Goal: Task Accomplishment & Management: Manage account settings

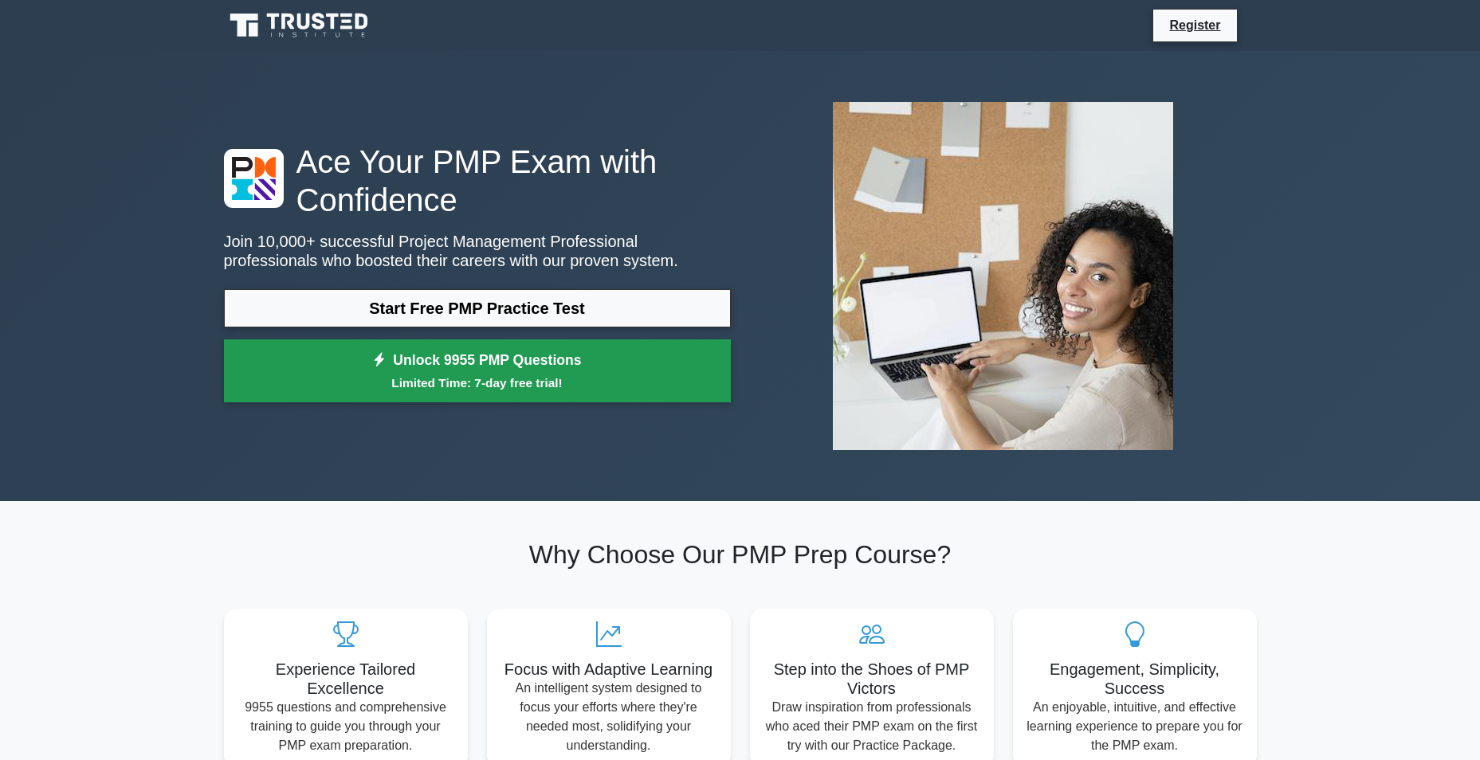
click at [512, 375] on small "Limited Time: 7-day free trial!" at bounding box center [477, 383] width 467 height 18
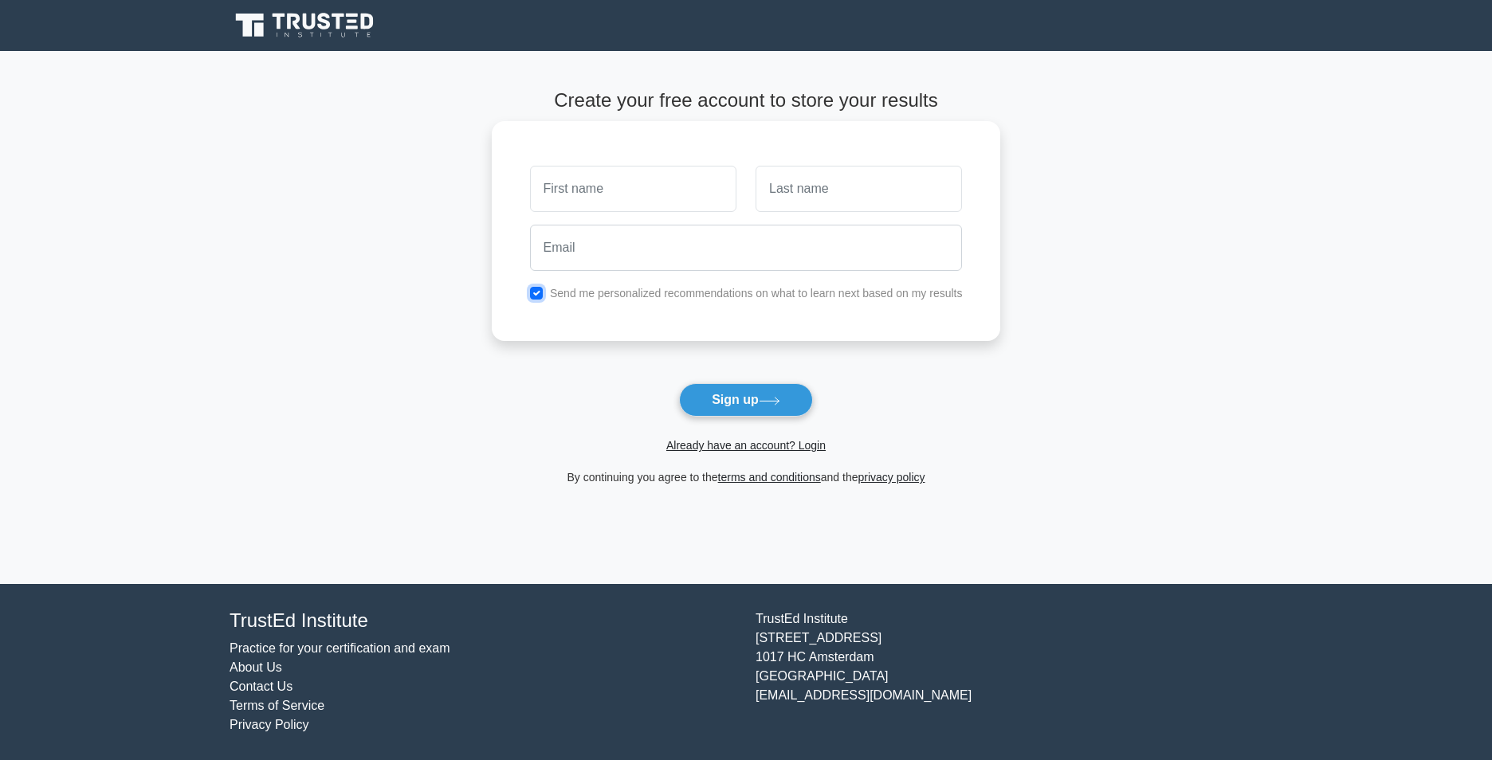
click at [535, 292] on input "checkbox" at bounding box center [536, 293] width 13 height 13
checkbox input "false"
click at [614, 188] on input "text" at bounding box center [633, 189] width 206 height 46
type input "s"
click at [791, 198] on input "text" at bounding box center [859, 189] width 206 height 46
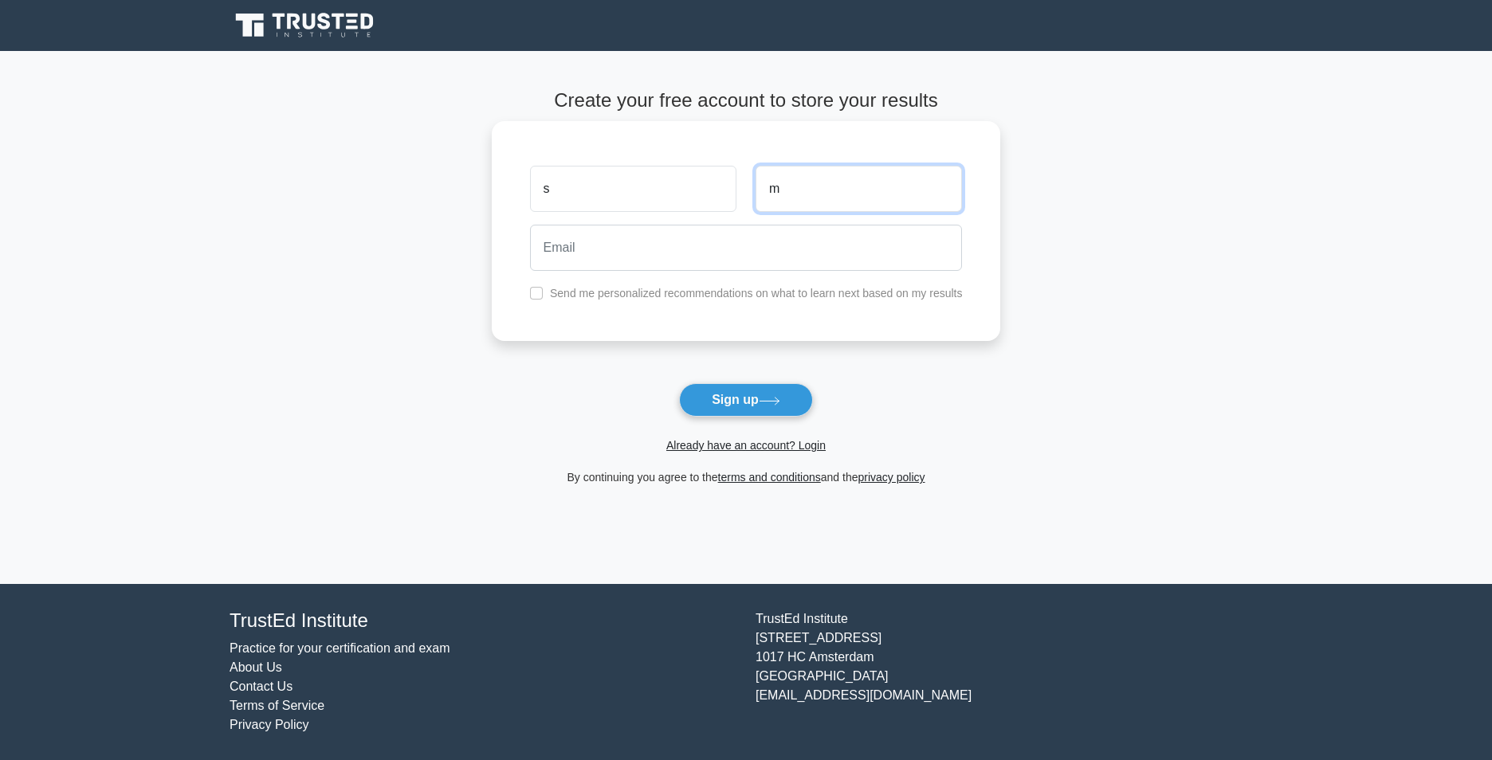
type input "m"
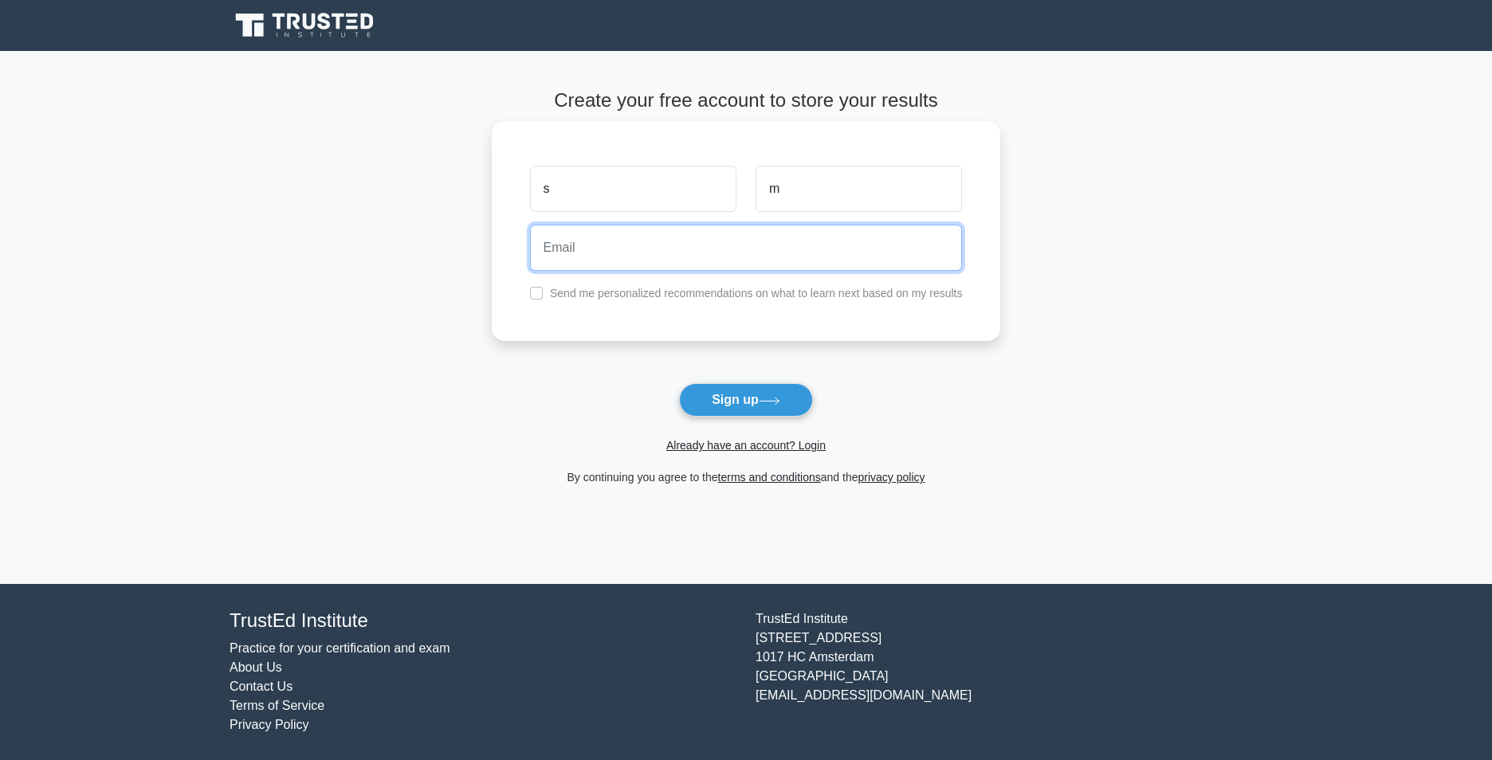
click at [776, 259] on input "email" at bounding box center [746, 248] width 433 height 46
type input "sm07152006@gmail.com"
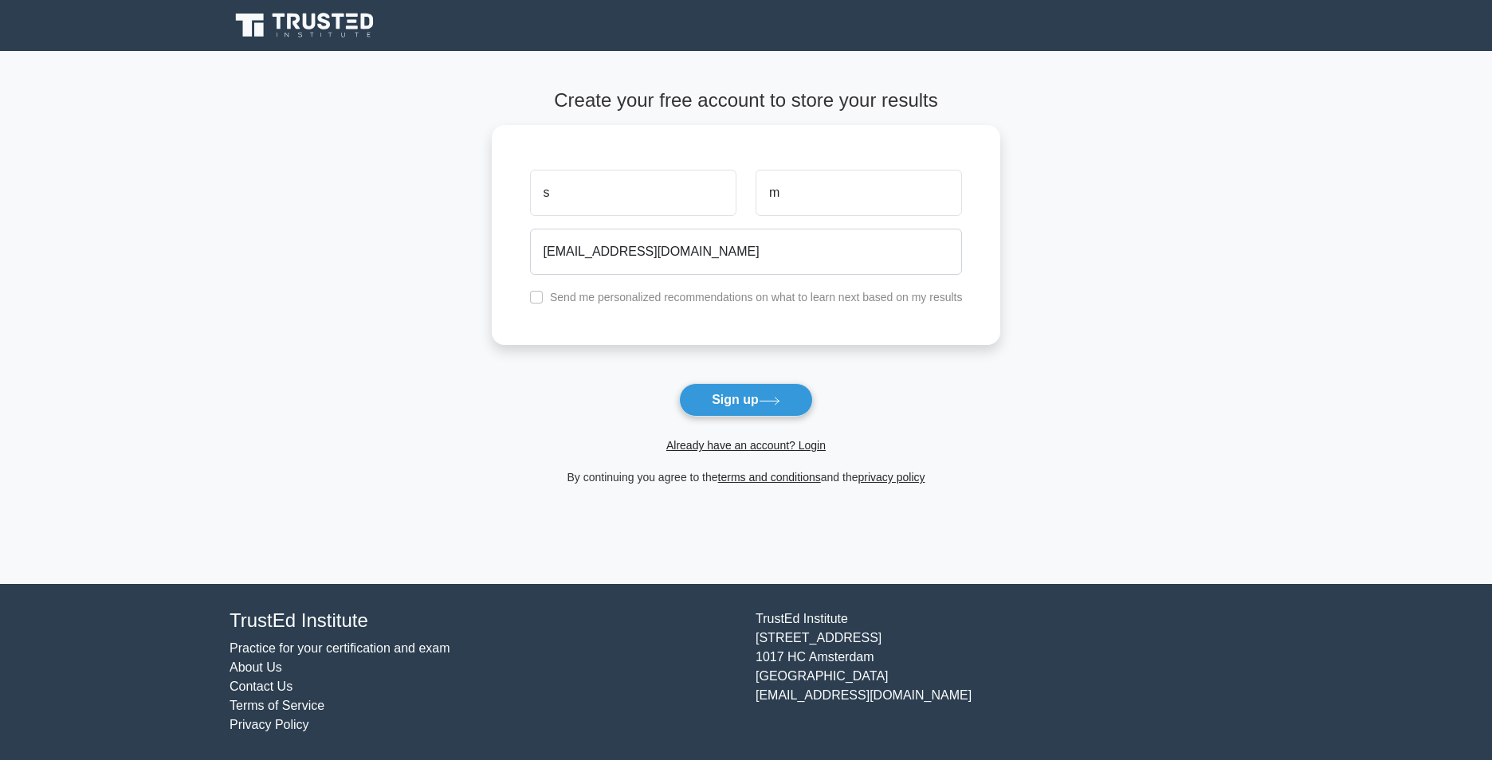
click at [736, 397] on button "Sign up" at bounding box center [746, 399] width 134 height 33
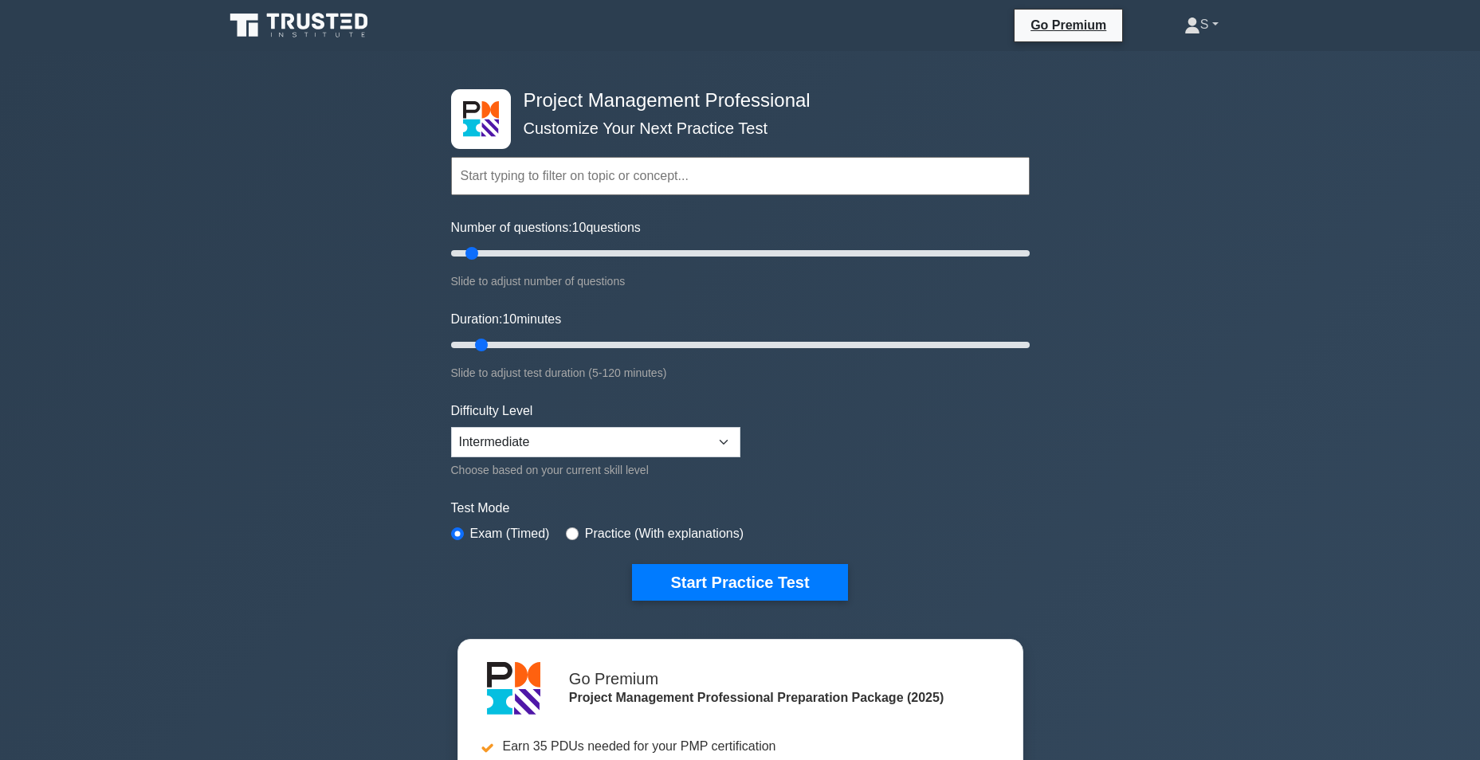
click at [1219, 20] on link "S" at bounding box center [1201, 25] width 111 height 32
click at [1196, 65] on link "Profile" at bounding box center [1210, 62] width 126 height 26
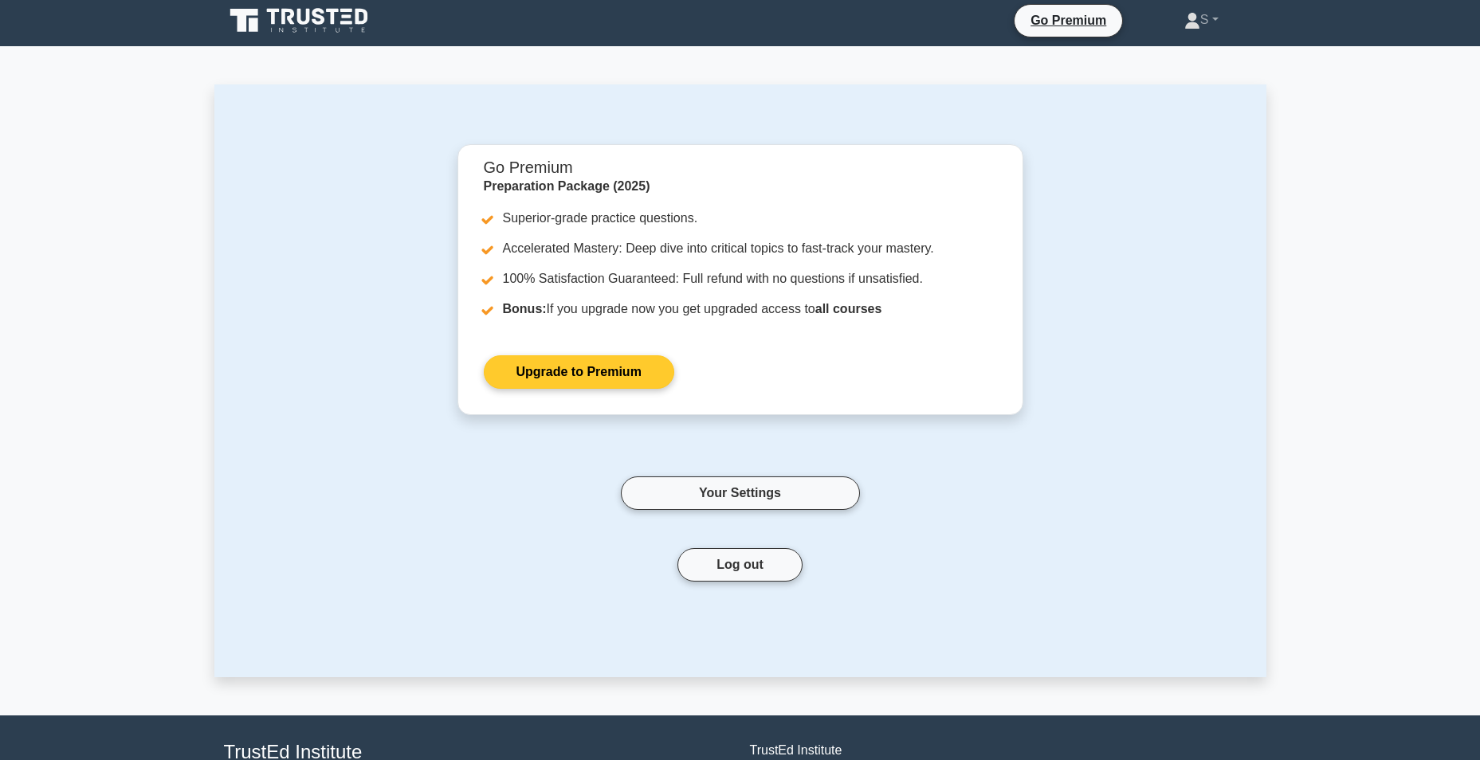
scroll to position [136, 0]
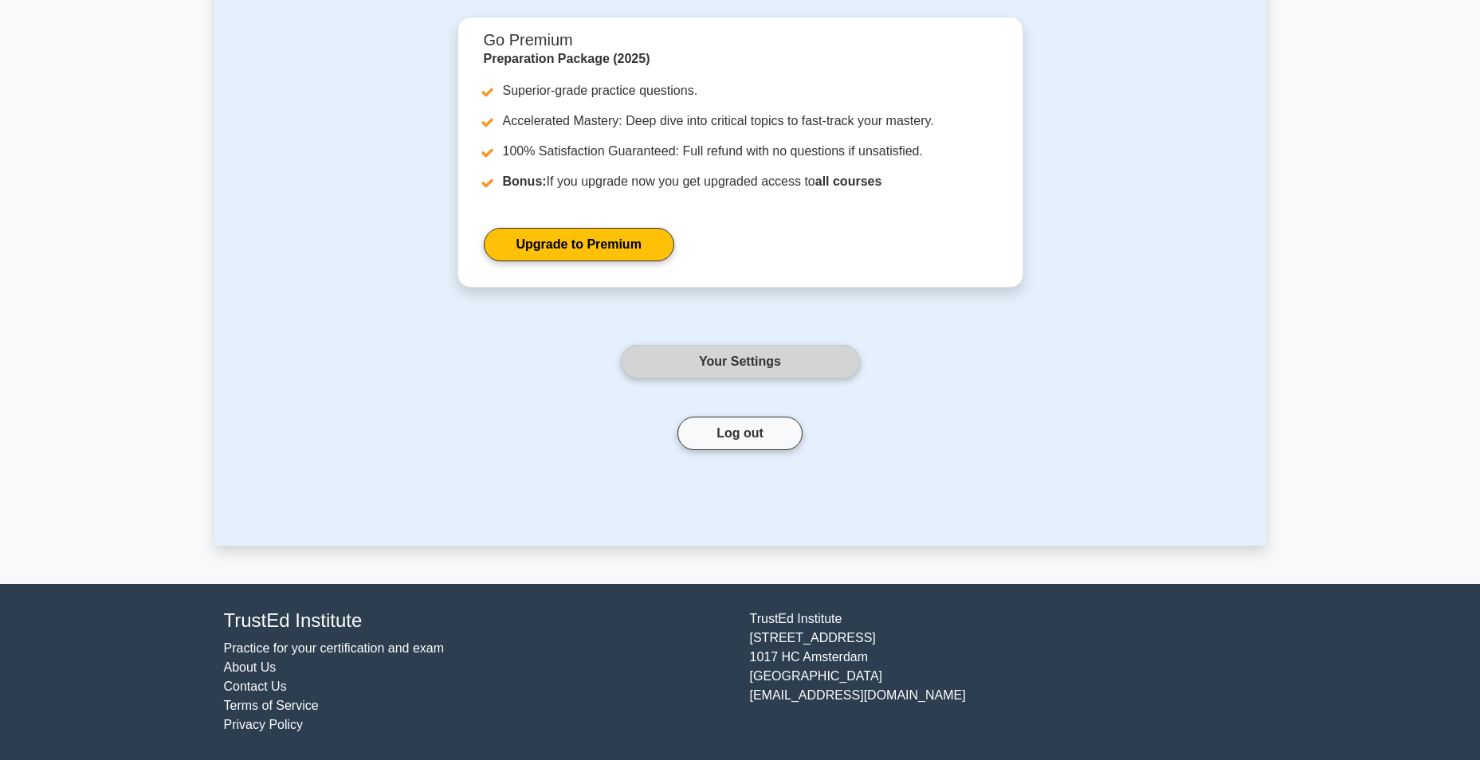
click at [721, 356] on link "Your Settings" at bounding box center [740, 361] width 239 height 33
